Goal: Entertainment & Leisure: Consume media (video, audio)

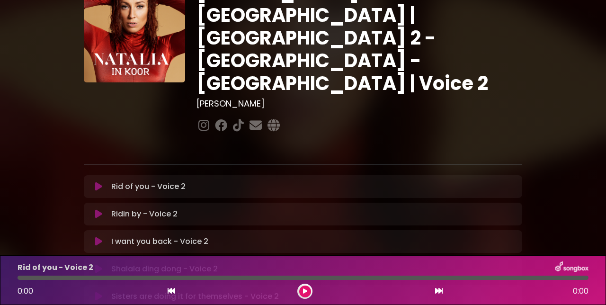
scroll to position [53, 0]
click at [99, 237] on icon at bounding box center [98, 241] width 7 height 9
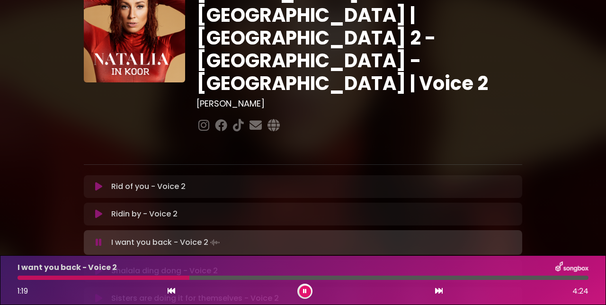
click at [25, 277] on div at bounding box center [104, 278] width 172 height 4
click at [23, 279] on div at bounding box center [107, 278] width 179 height 4
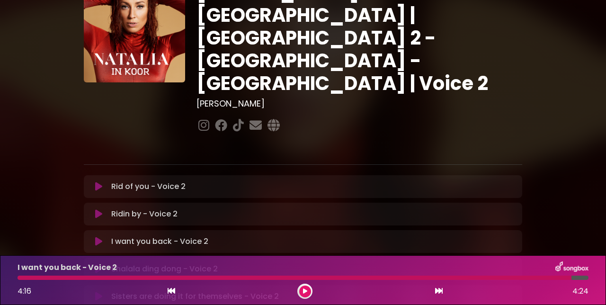
click at [179, 280] on div at bounding box center [295, 278] width 554 height 4
click at [310, 288] on button at bounding box center [305, 292] width 12 height 12
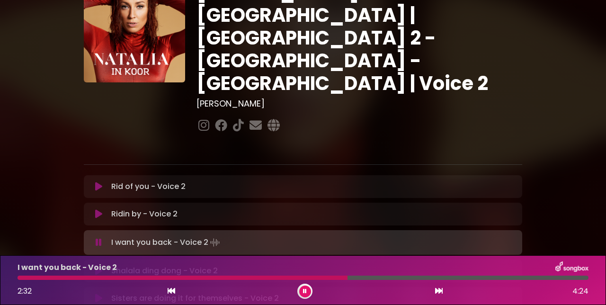
click at [32, 278] on div at bounding box center [183, 278] width 330 height 4
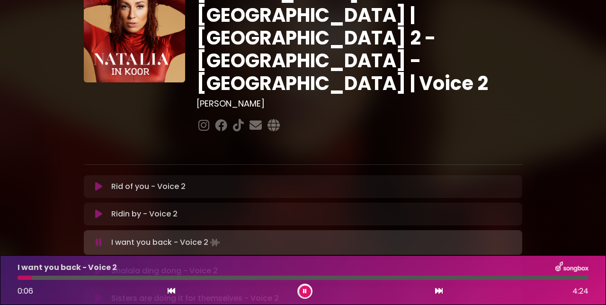
click at [27, 276] on div at bounding box center [25, 278] width 15 height 4
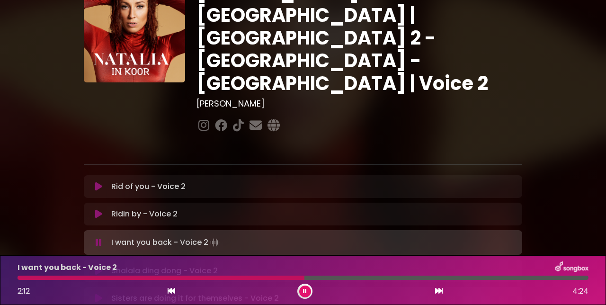
click at [54, 276] on div at bounding box center [161, 278] width 287 height 4
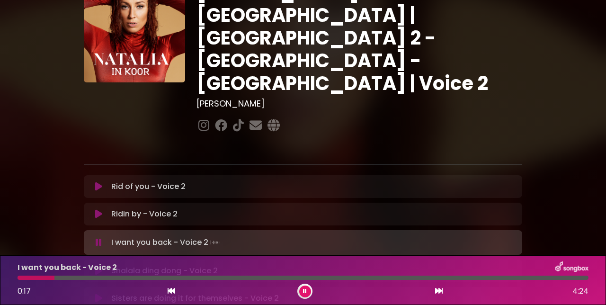
click at [38, 276] on div at bounding box center [36, 278] width 37 height 4
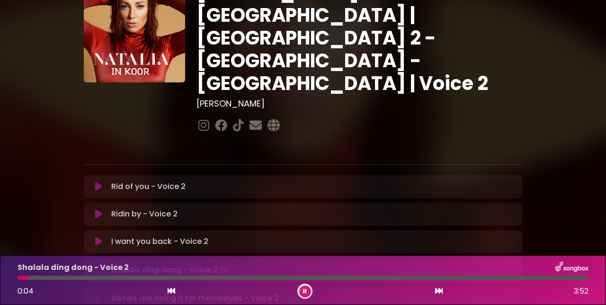
click at [95, 182] on icon at bounding box center [98, 186] width 7 height 9
click at [309, 295] on button at bounding box center [305, 292] width 12 height 12
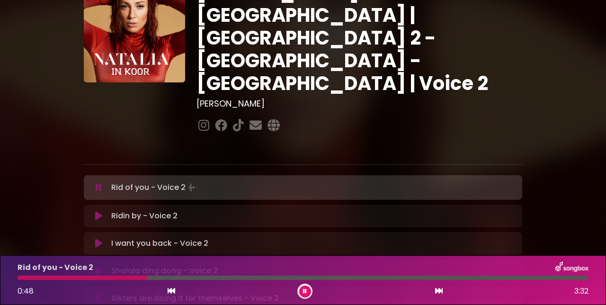
click at [63, 280] on div at bounding box center [82, 278] width 129 height 4
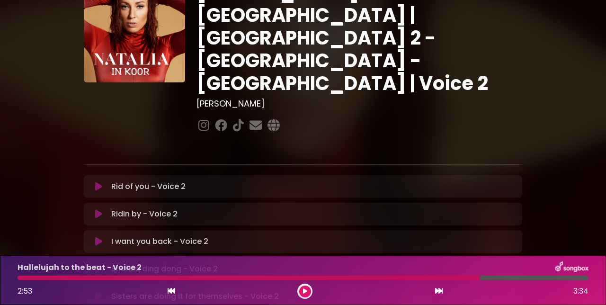
click at [20, 279] on div at bounding box center [249, 278] width 463 height 4
click at [26, 278] on div at bounding box center [249, 278] width 463 height 4
click at [309, 296] on div at bounding box center [305, 291] width 15 height 15
click at [304, 286] on button at bounding box center [305, 292] width 12 height 12
